Goal: Information Seeking & Learning: Learn about a topic

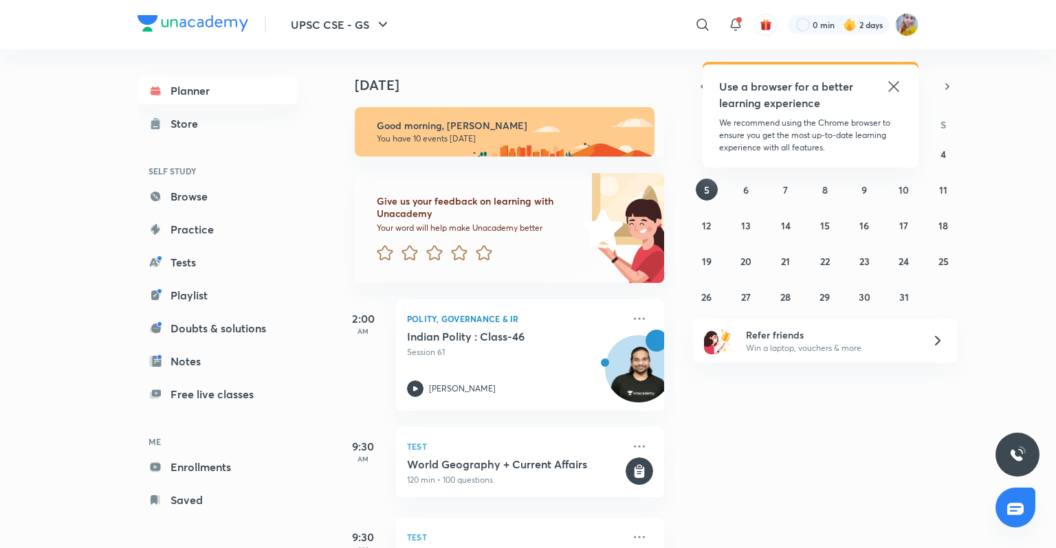
click at [891, 91] on icon at bounding box center [893, 86] width 16 height 16
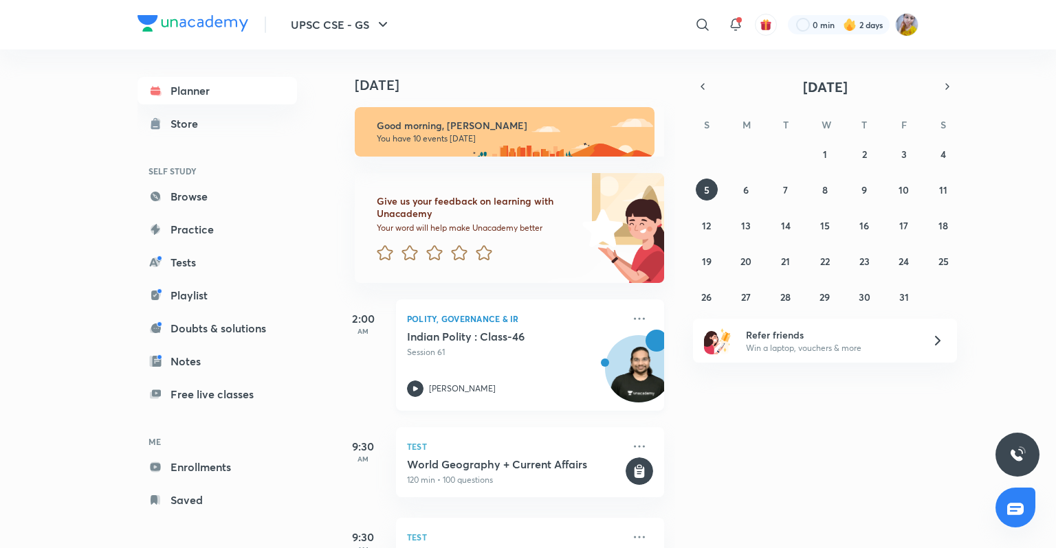
drag, startPoint x: 561, startPoint y: 353, endPoint x: 565, endPoint y: 387, distance: 34.6
click at [565, 384] on div "Indian Polity : Class-46 Session 61 [PERSON_NAME]" at bounding box center [515, 363] width 216 height 67
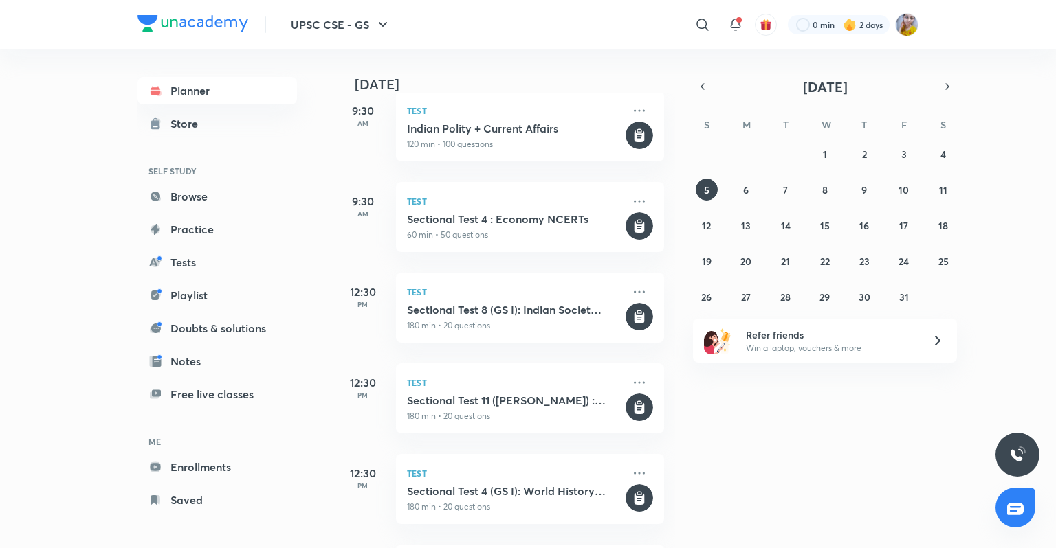
scroll to position [775, 0]
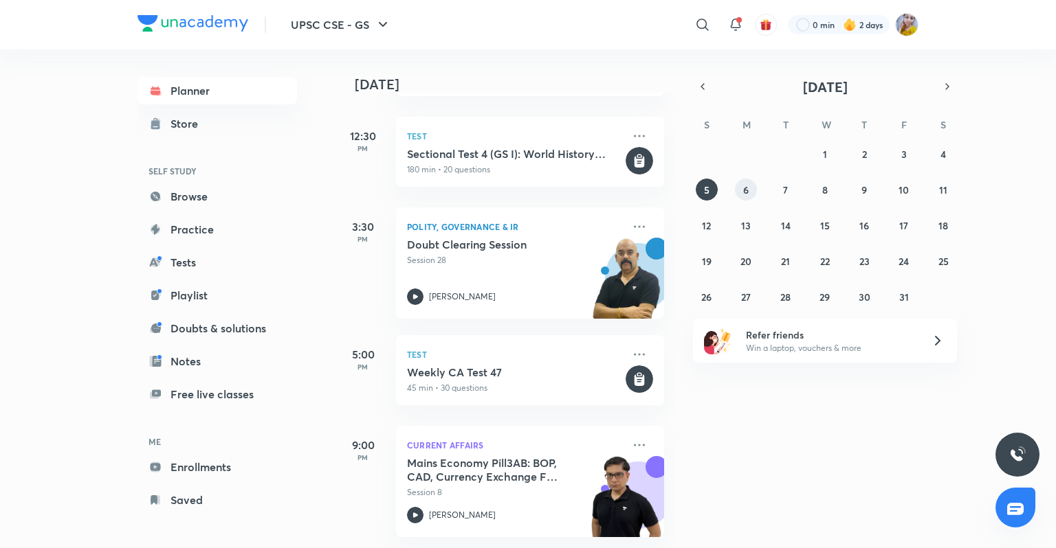
click at [744, 188] on abbr "6" at bounding box center [745, 189] width 5 height 13
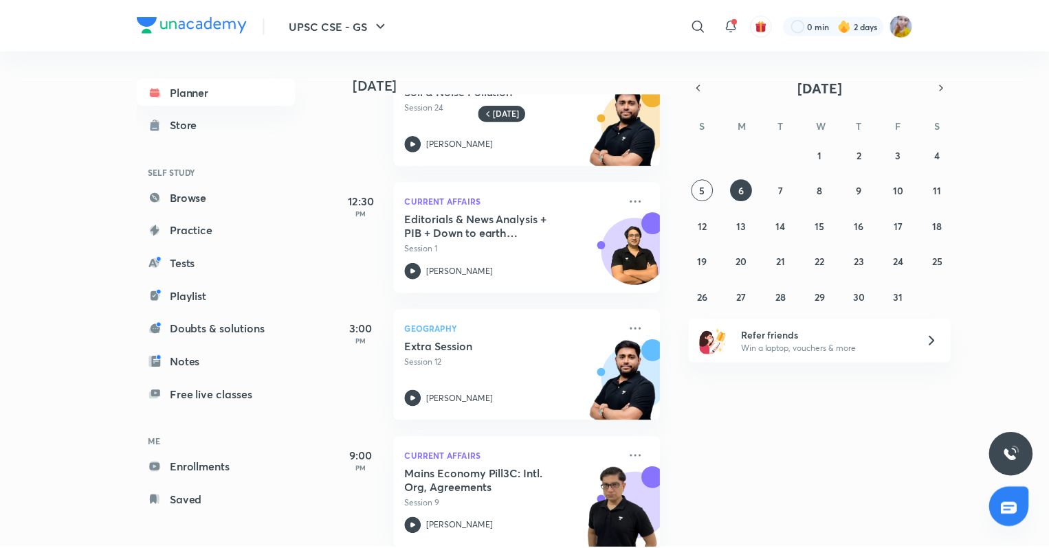
scroll to position [461, 0]
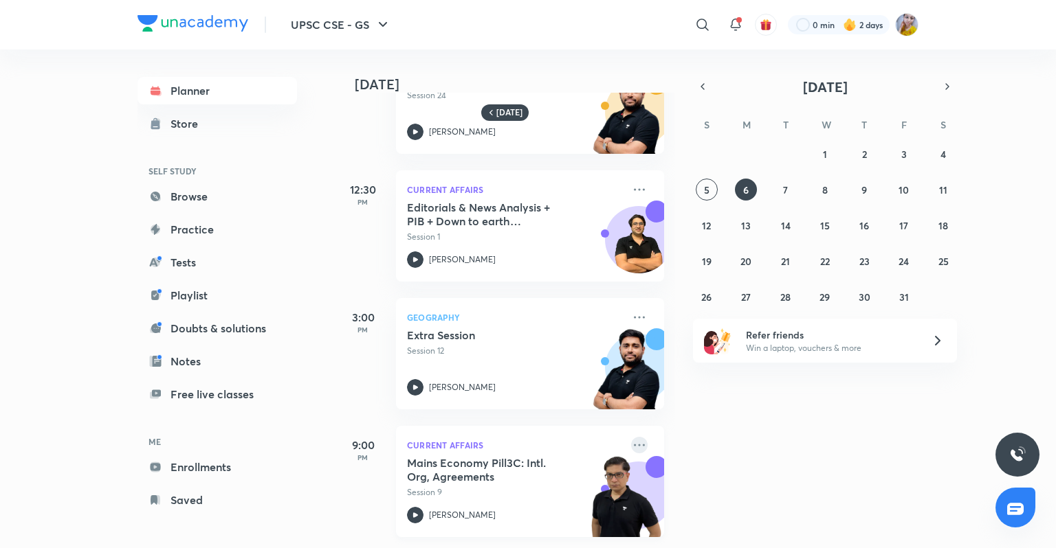
click at [631, 438] on icon at bounding box center [639, 445] width 16 height 16
click at [698, 493] on p "Go to course page" at bounding box center [734, 496] width 95 height 14
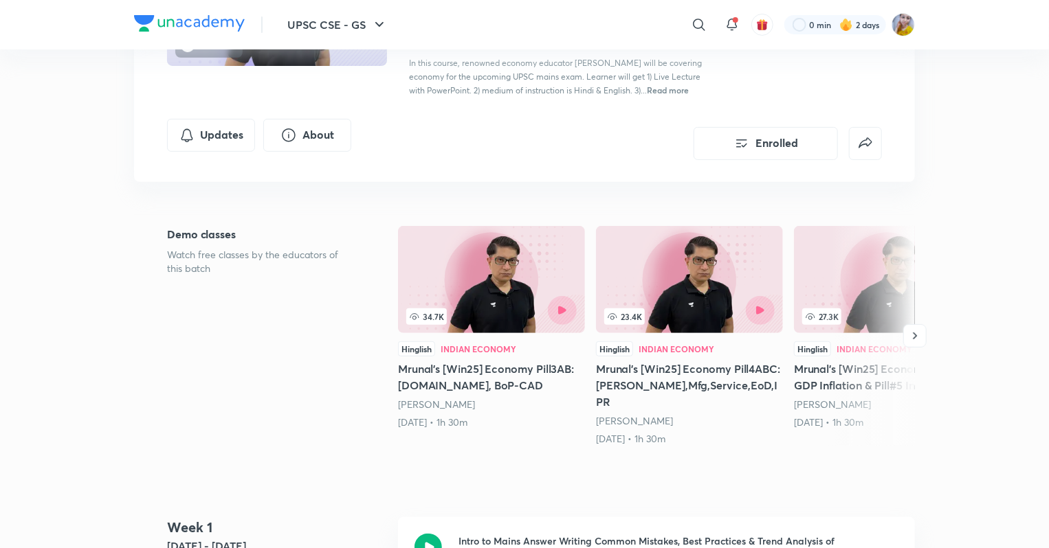
scroll to position [92, 0]
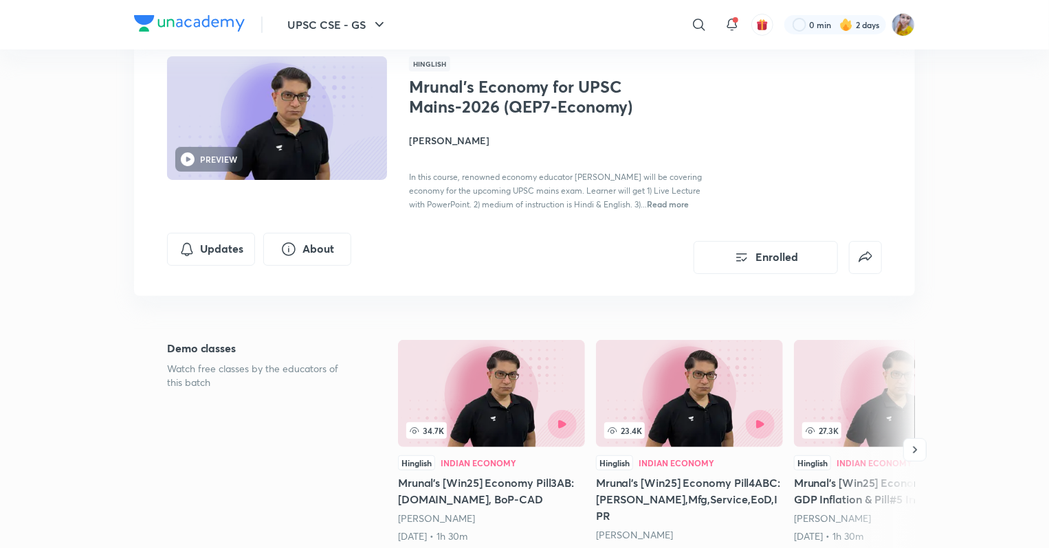
click at [424, 141] on h4 "[PERSON_NAME]" at bounding box center [563, 140] width 308 height 14
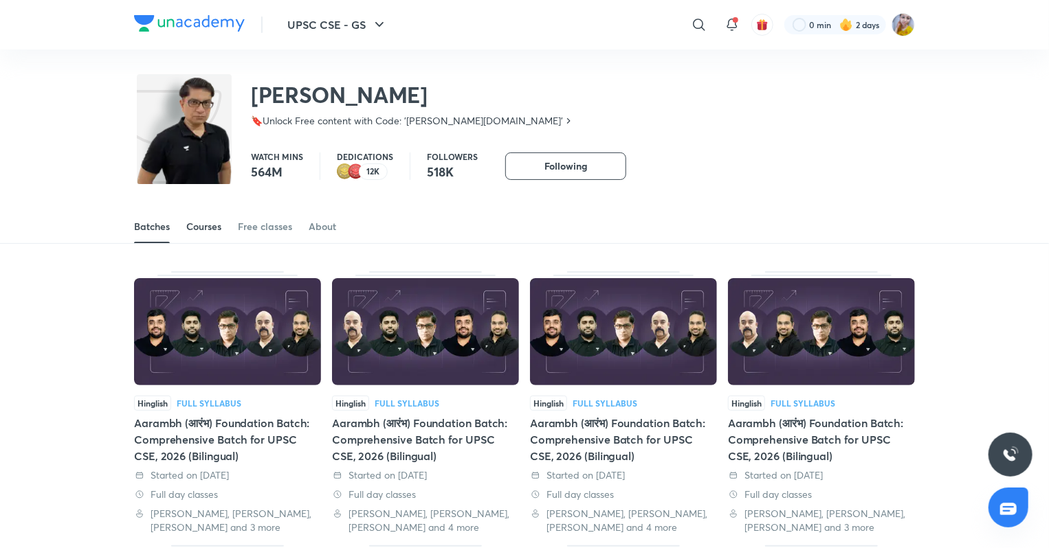
click at [201, 226] on div "Courses" at bounding box center [203, 227] width 35 height 14
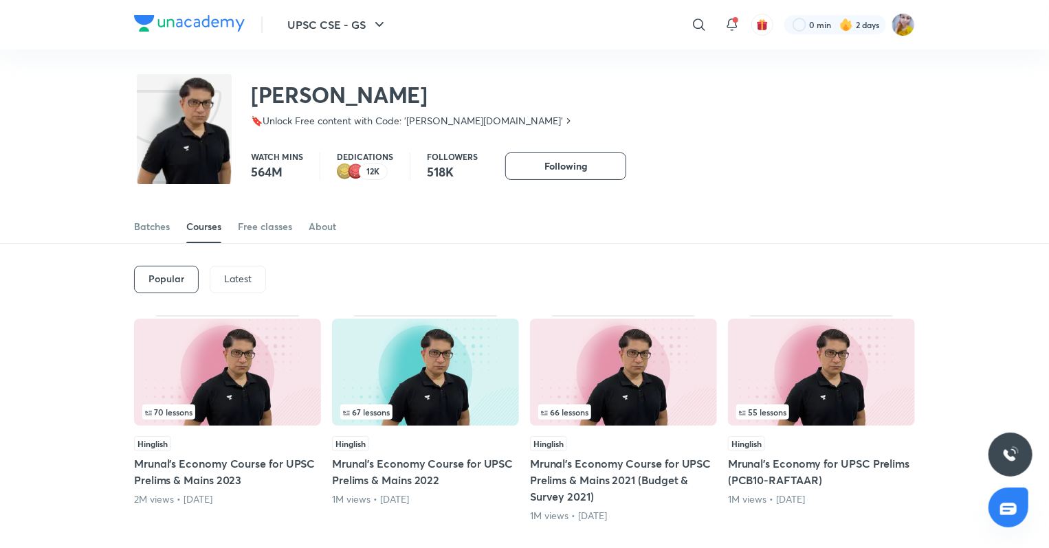
click at [248, 274] on p "Latest" at bounding box center [237, 279] width 27 height 11
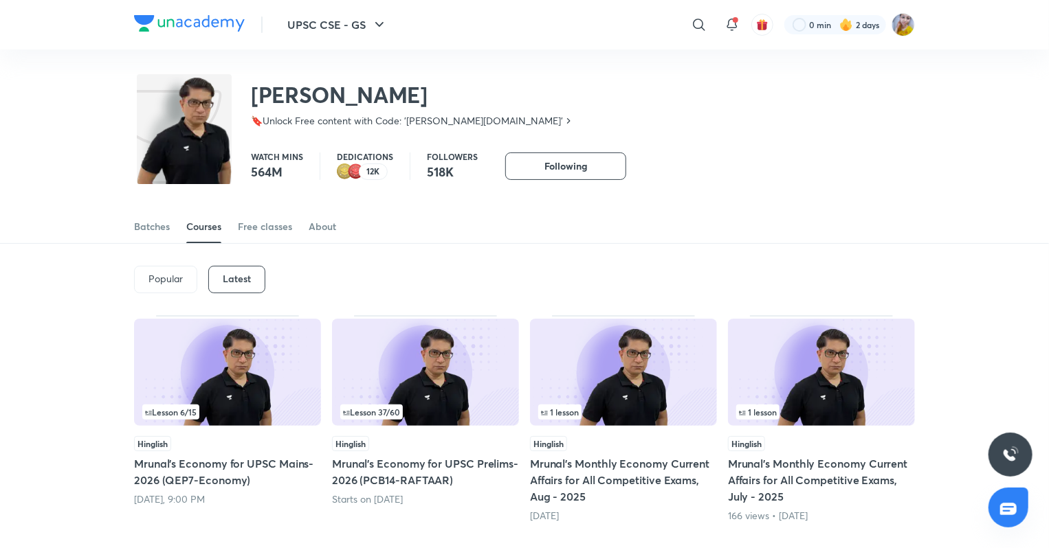
click at [392, 433] on div "Lesson 37 / 60 Hinglish Mrunal’s Economy for UPSC Prelims-2026 (PCB14-RAFTAAR) …" at bounding box center [425, 419] width 187 height 208
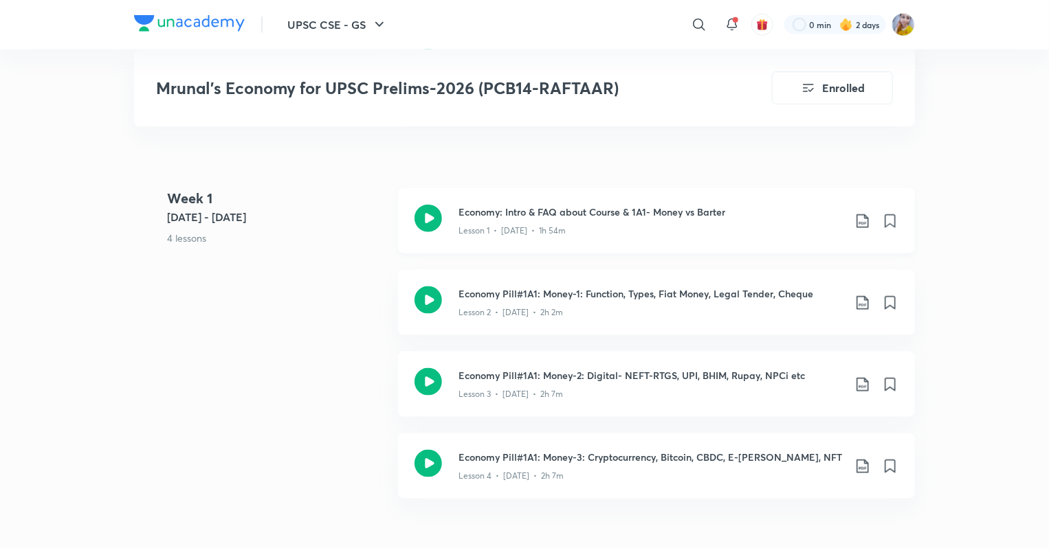
scroll to position [713, 0]
click at [422, 460] on icon at bounding box center [427, 461] width 27 height 27
